Goal: Transaction & Acquisition: Purchase product/service

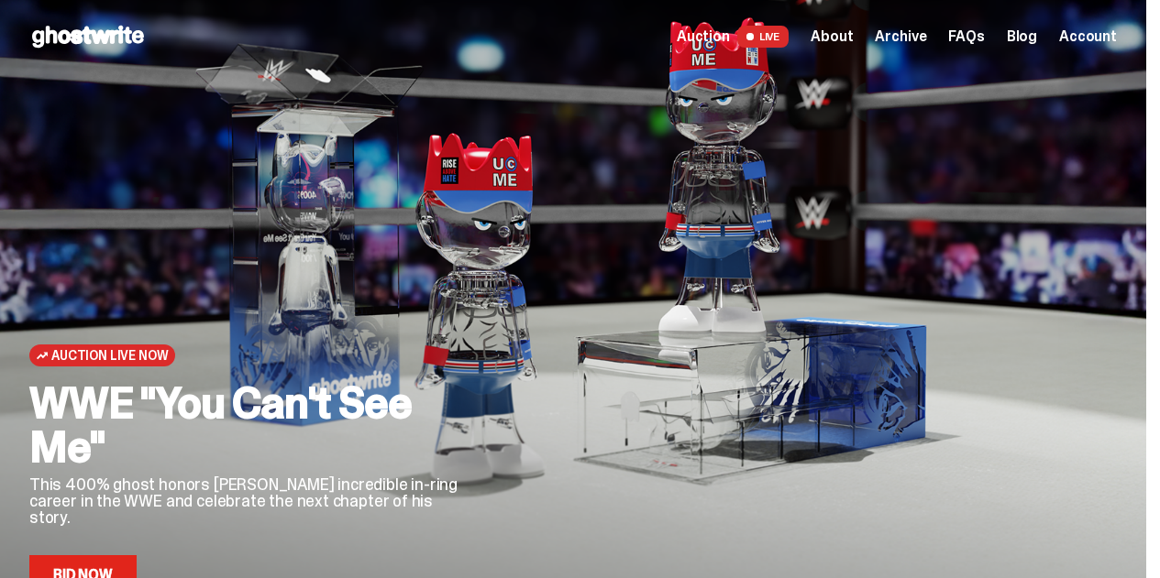
scroll to position [2231, 0]
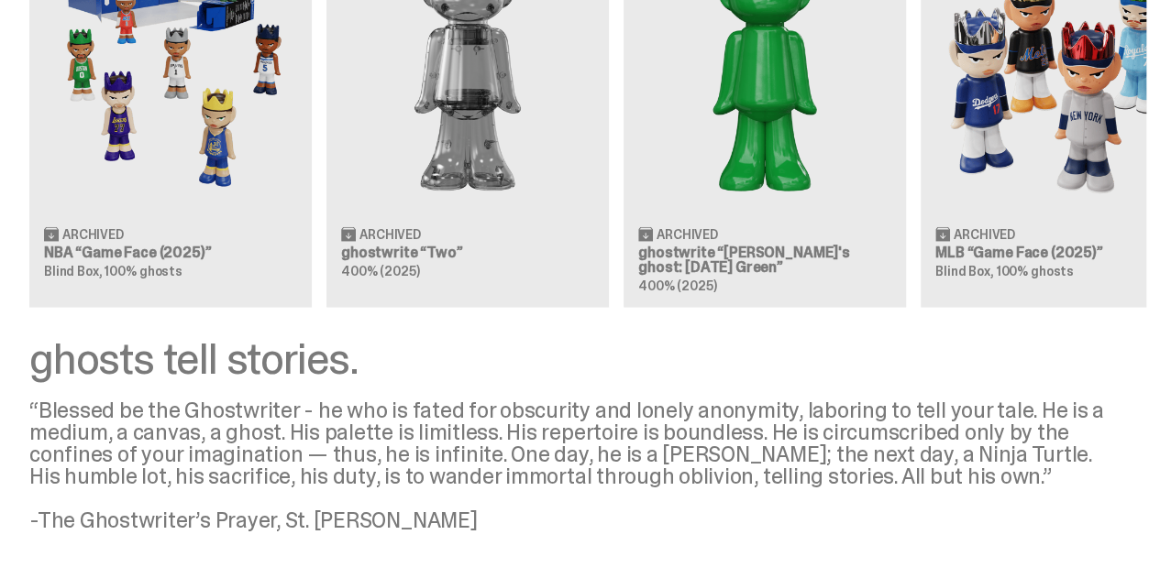
click at [478, 400] on div "“Blessed be the Ghostwriter - he who is fated for obscurity and lonely anonymit…" at bounding box center [572, 466] width 1087 height 132
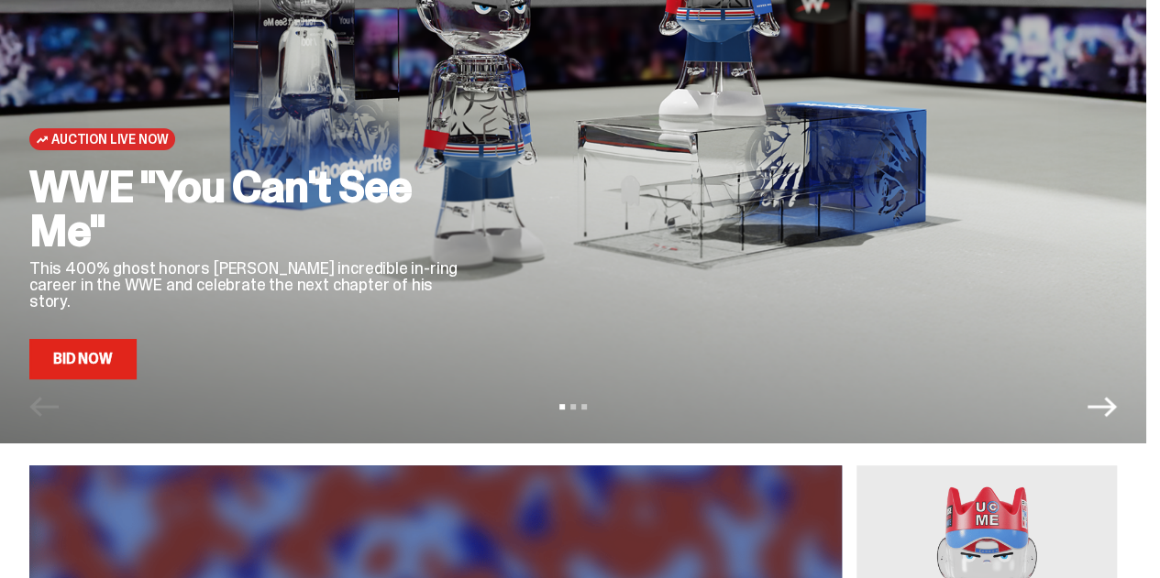
scroll to position [257, 0]
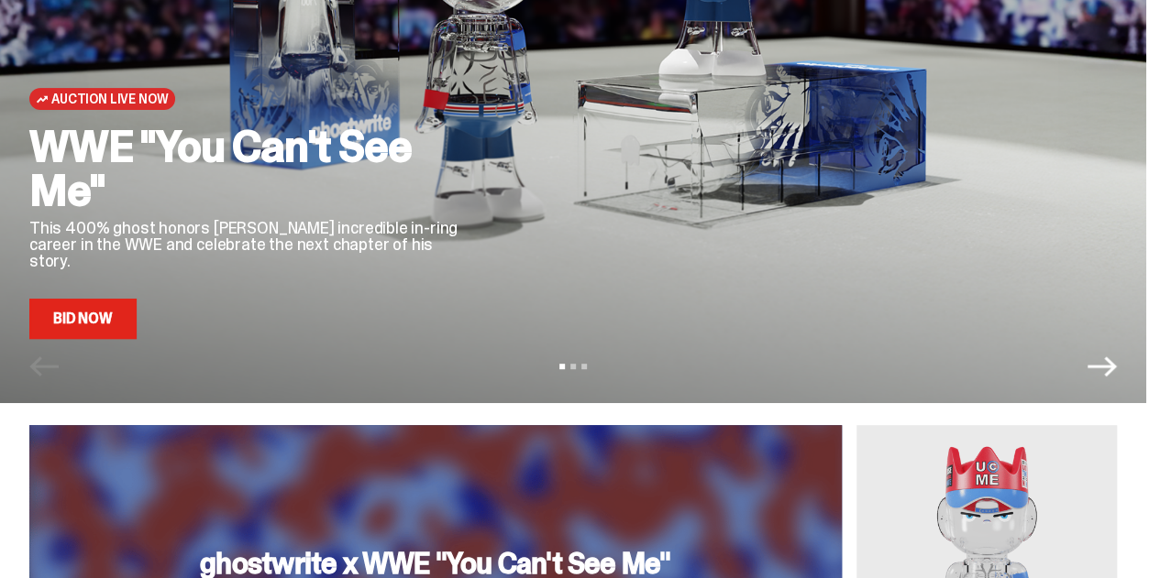
click at [127, 314] on link "Bid Now" at bounding box center [82, 319] width 107 height 40
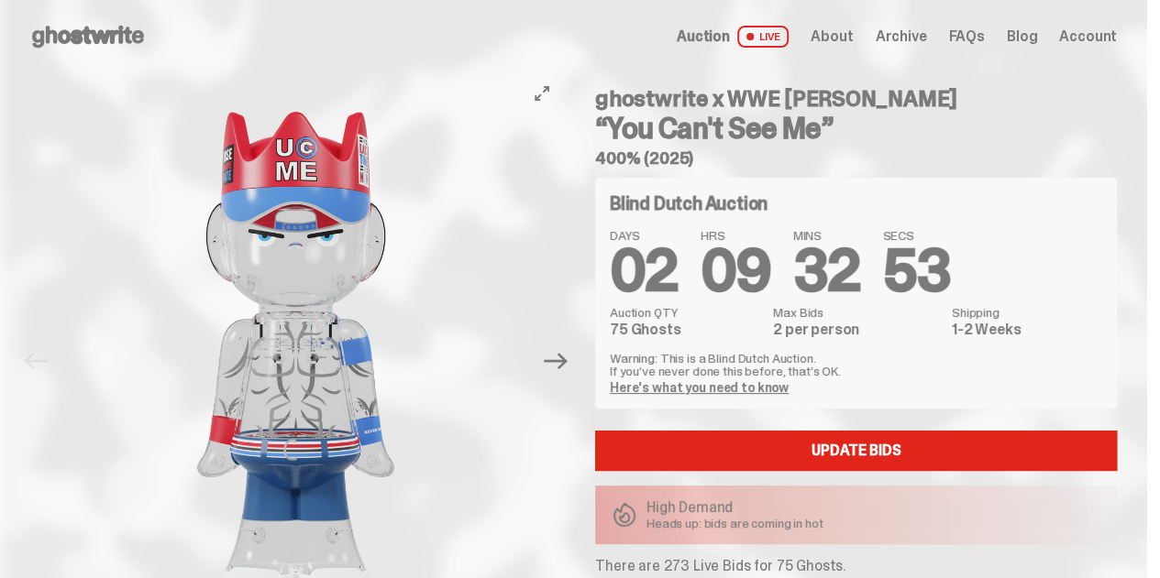
click at [71, 393] on div at bounding box center [295, 366] width 533 height 586
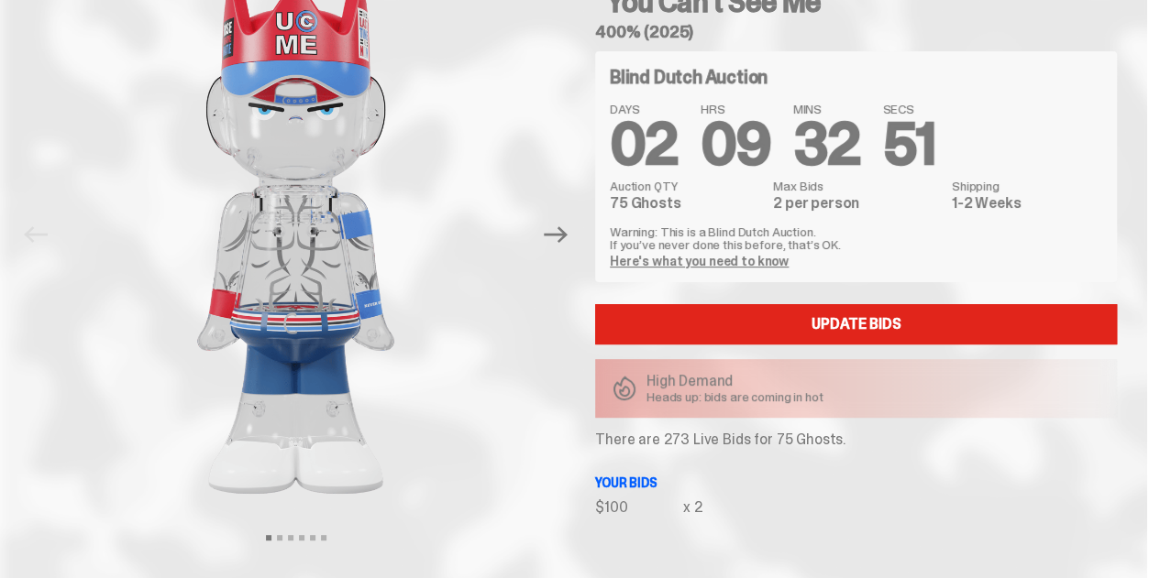
scroll to position [37, 0]
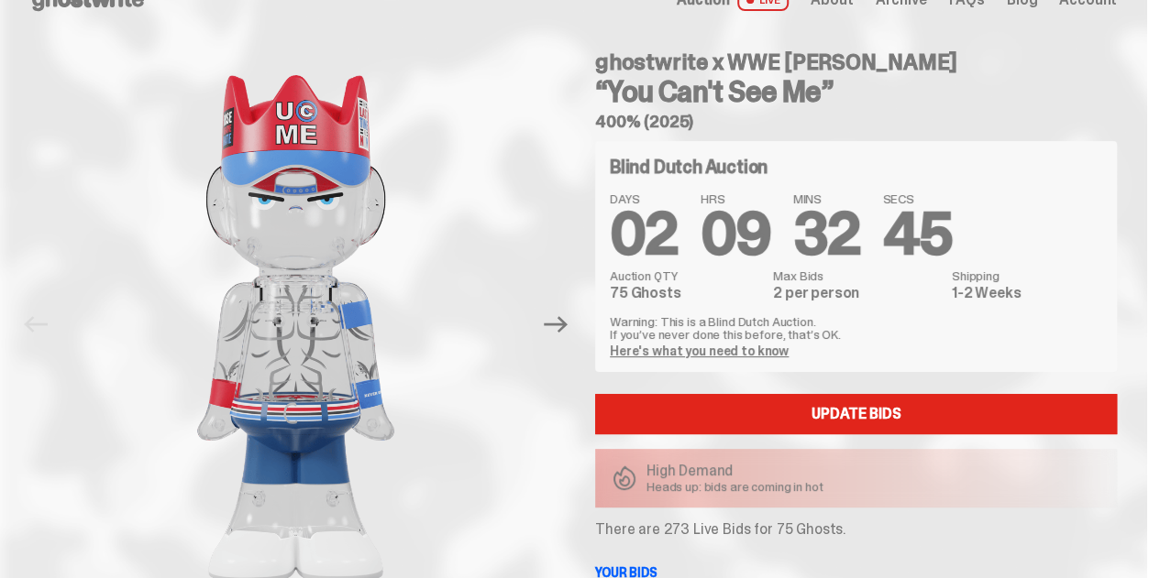
click at [39, 61] on div "ghostwrite x WWE [PERSON_NAME] “You Can't See Me” 400% (2025) Previous Next Vie…" at bounding box center [573, 343] width 1146 height 612
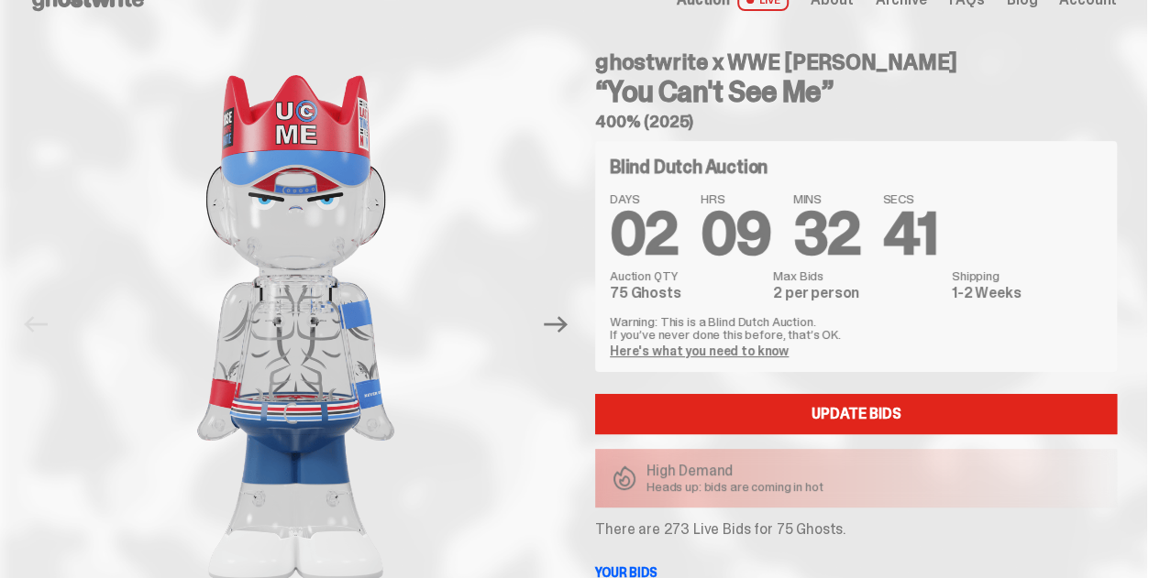
click at [39, 61] on div "ghostwrite x WWE [PERSON_NAME] “You Can't See Me” 400% (2025) Previous Next Vie…" at bounding box center [573, 343] width 1146 height 612
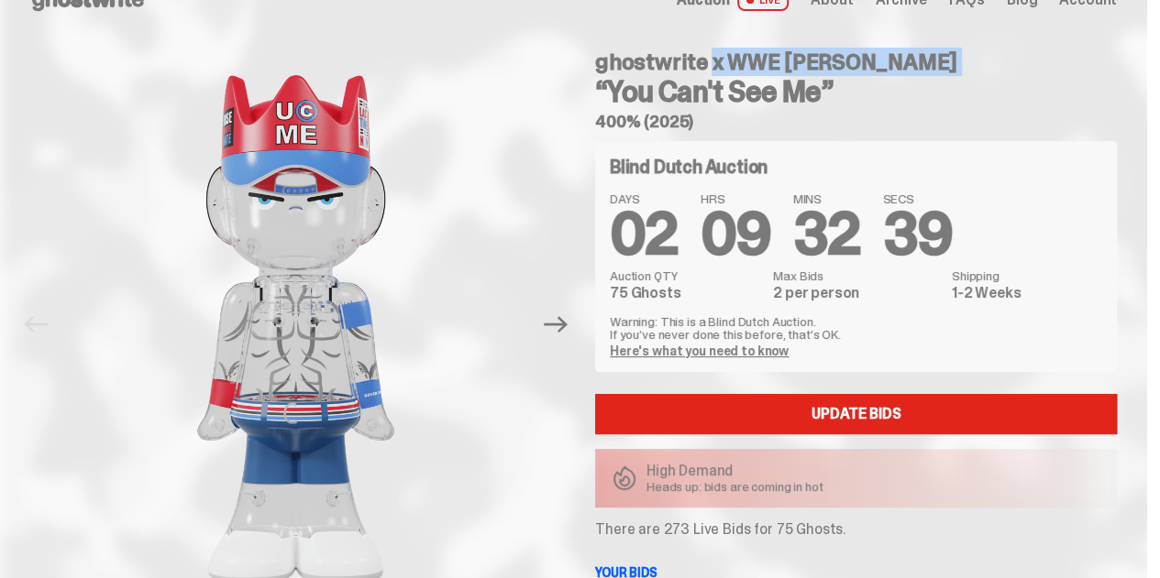
click at [39, 61] on div "ghostwrite x WWE [PERSON_NAME] “You Can't See Me” 400% (2025) Previous Next Vie…" at bounding box center [573, 343] width 1146 height 612
